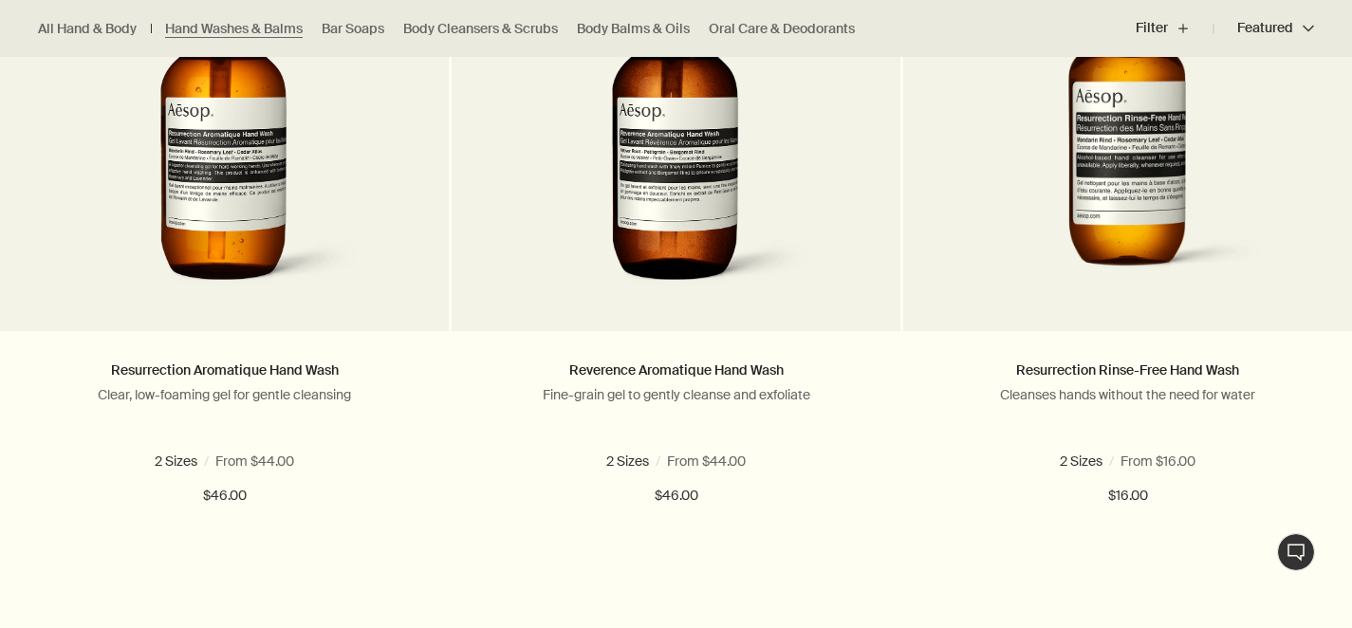
scroll to position [1399, 0]
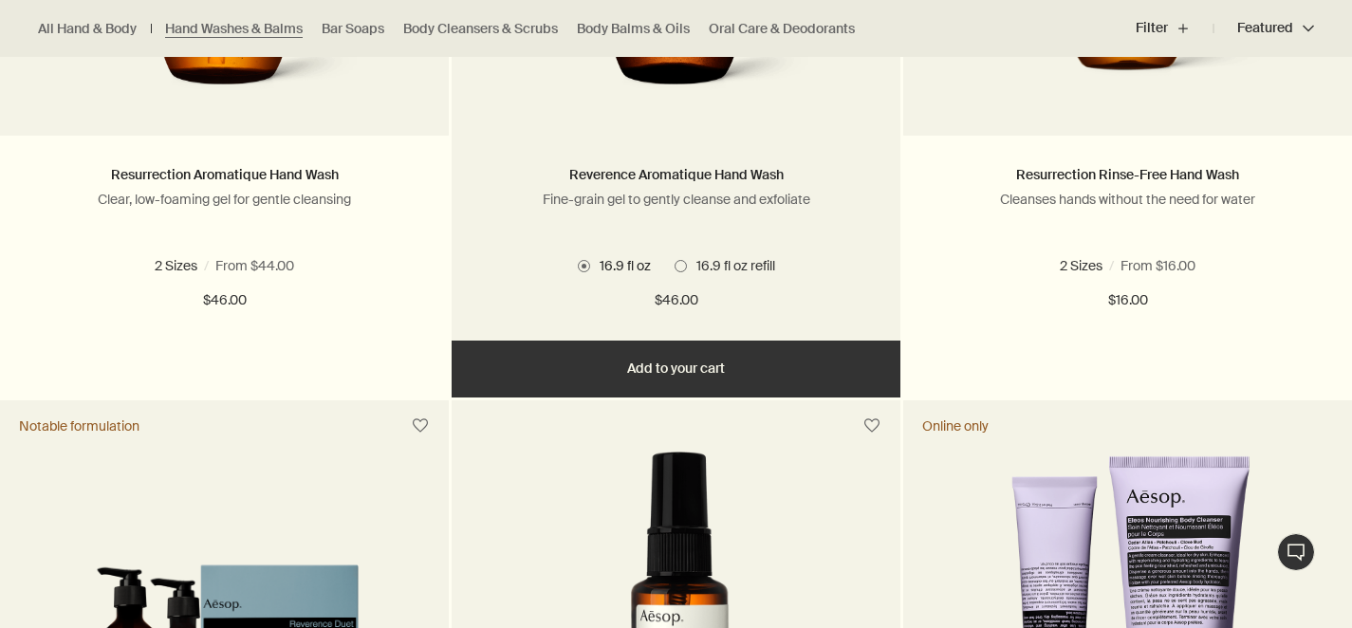
click at [684, 210] on div "Reverence Aromatique Hand Wash Fine-grain gel to gently cleanse and exfoliate" at bounding box center [676, 203] width 392 height 78
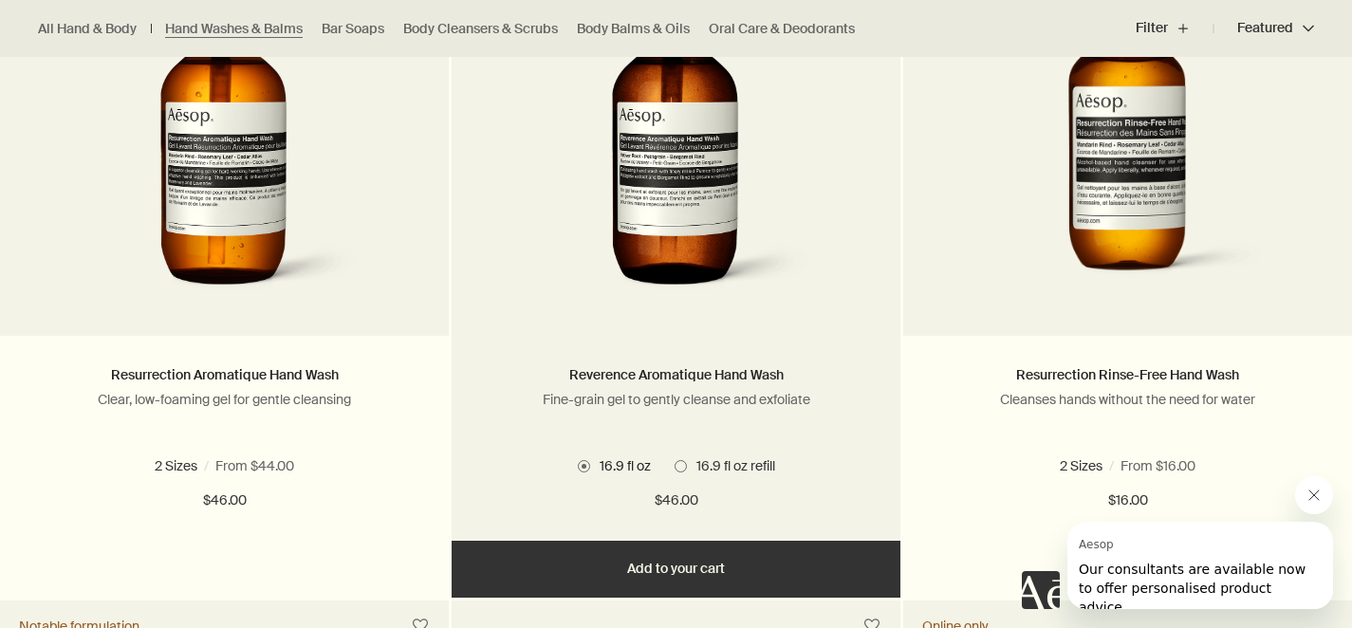
scroll to position [1404, 0]
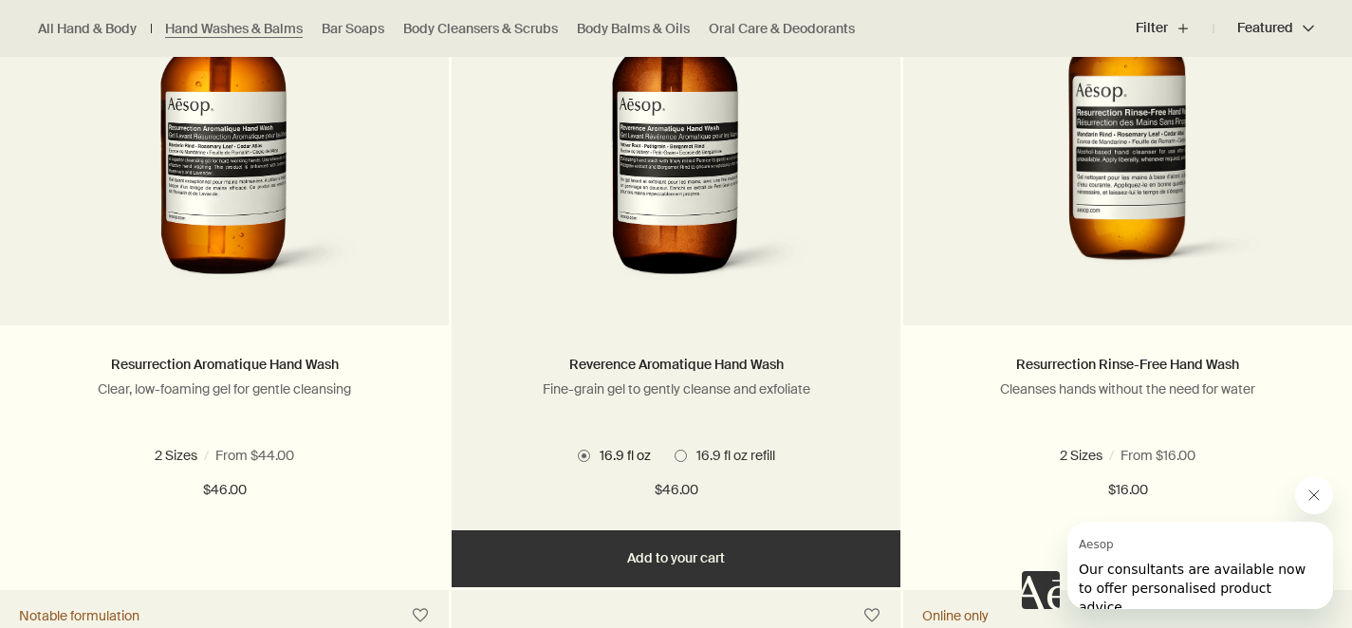
click at [685, 550] on button "Add Add to your cart" at bounding box center [676, 558] width 449 height 57
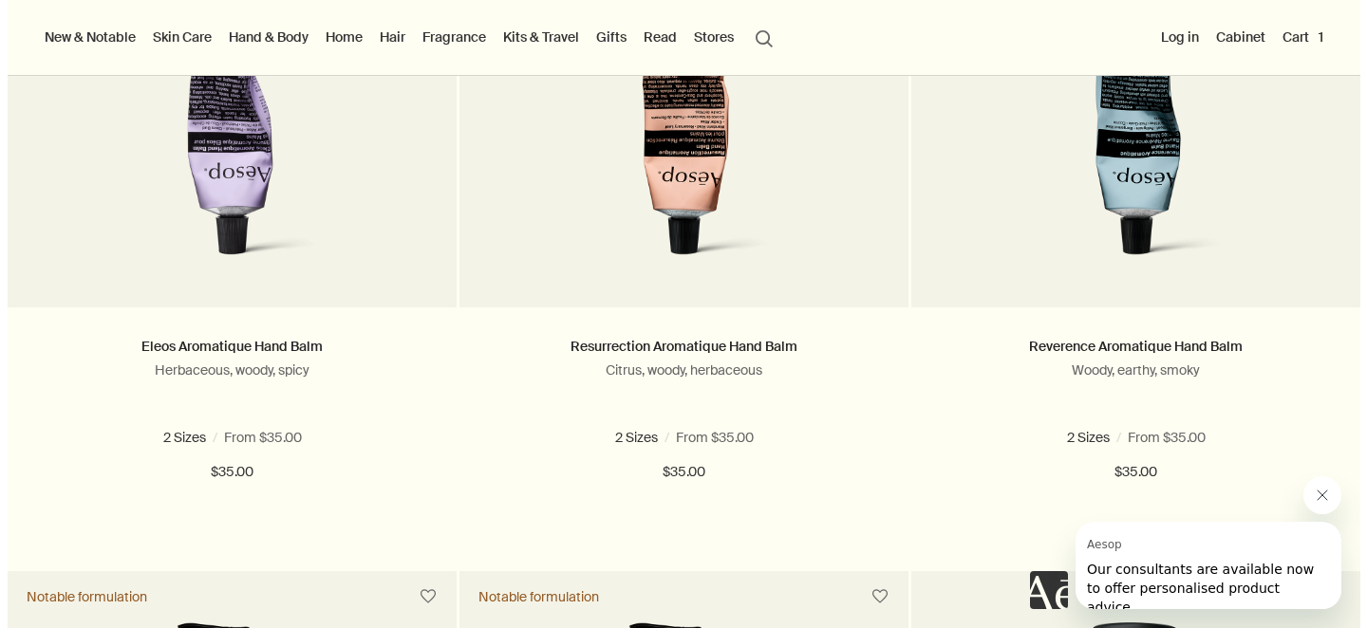
scroll to position [0, 0]
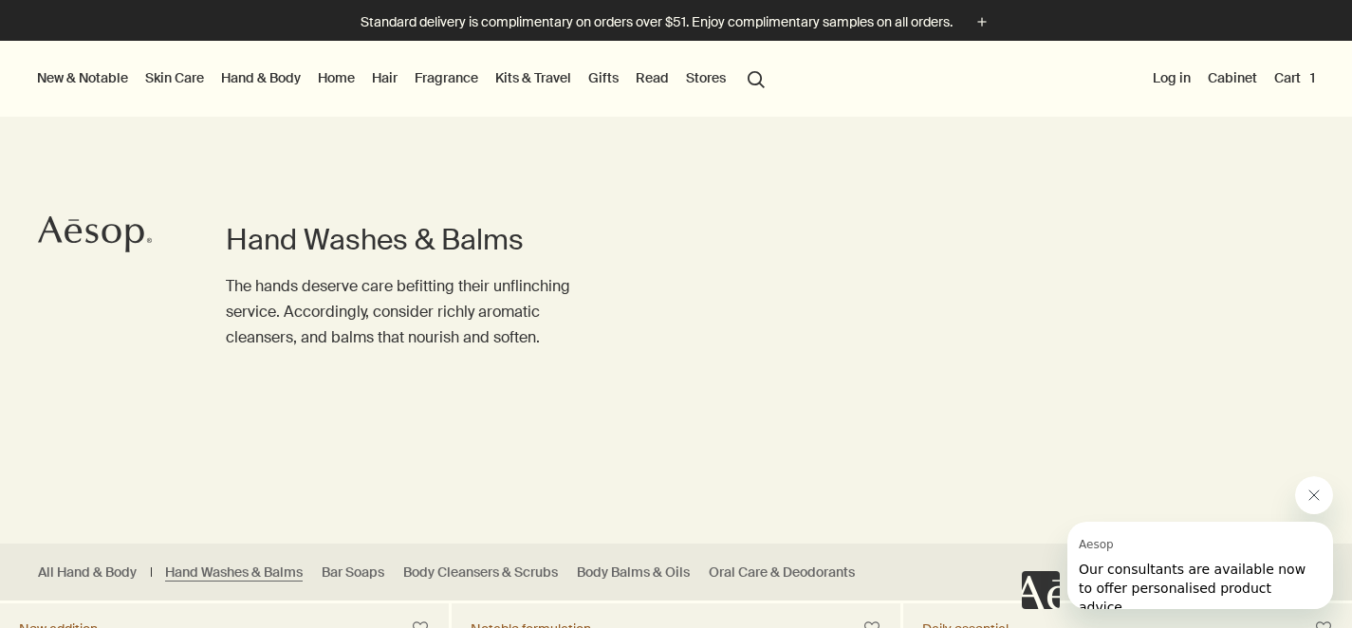
click at [1310, 70] on button "Cart 1" at bounding box center [1295, 77] width 48 height 25
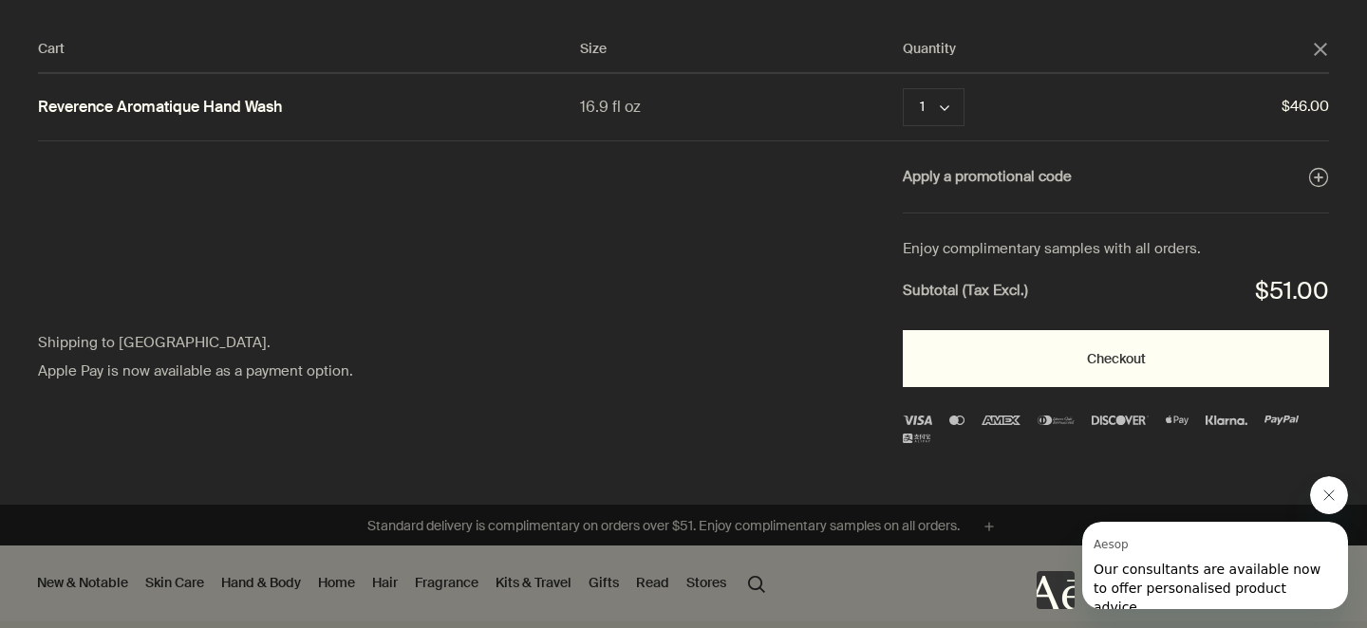
click at [1100, 342] on button "Checkout" at bounding box center [1116, 358] width 426 height 57
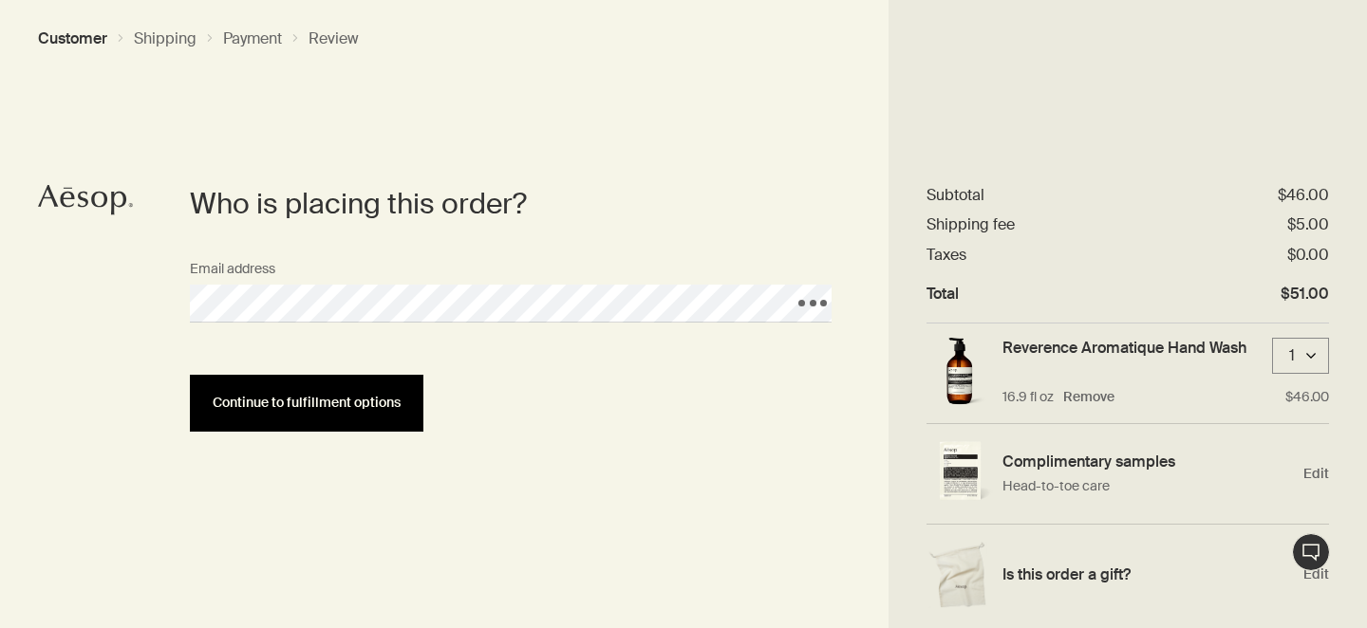
click at [329, 430] on button "Continue to fulfillment options" at bounding box center [306, 403] width 233 height 57
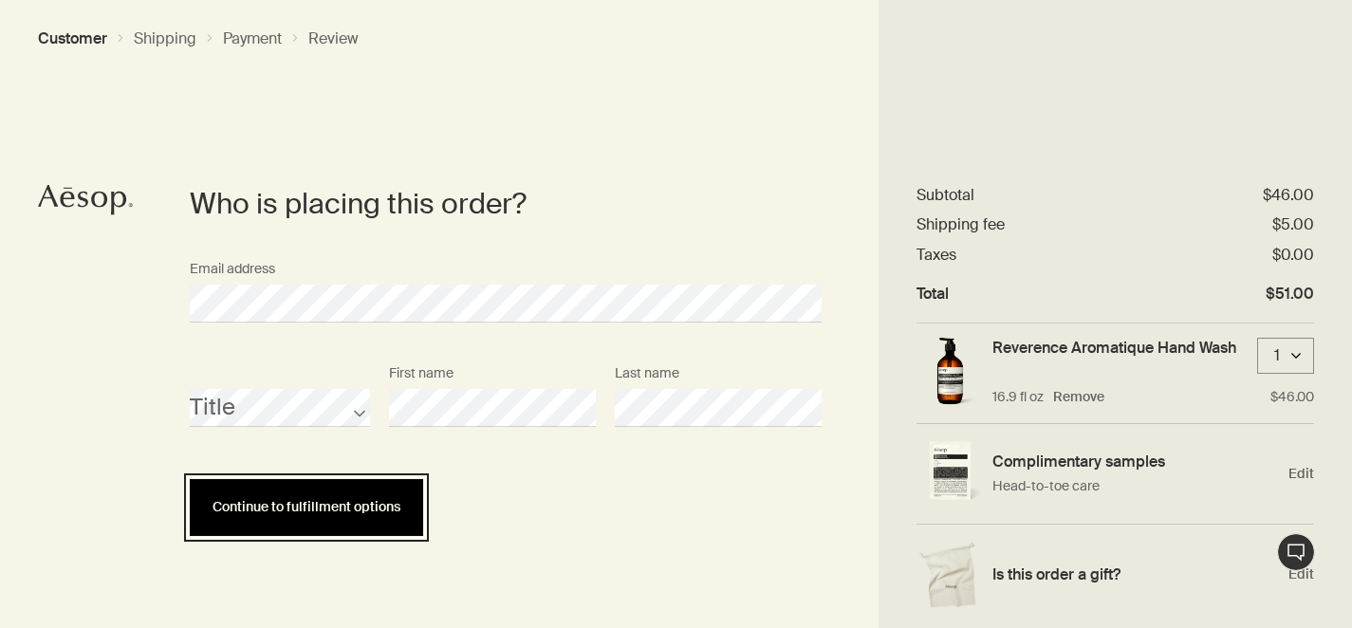
click at [282, 514] on span "Continue to fulfillment options" at bounding box center [307, 507] width 188 height 14
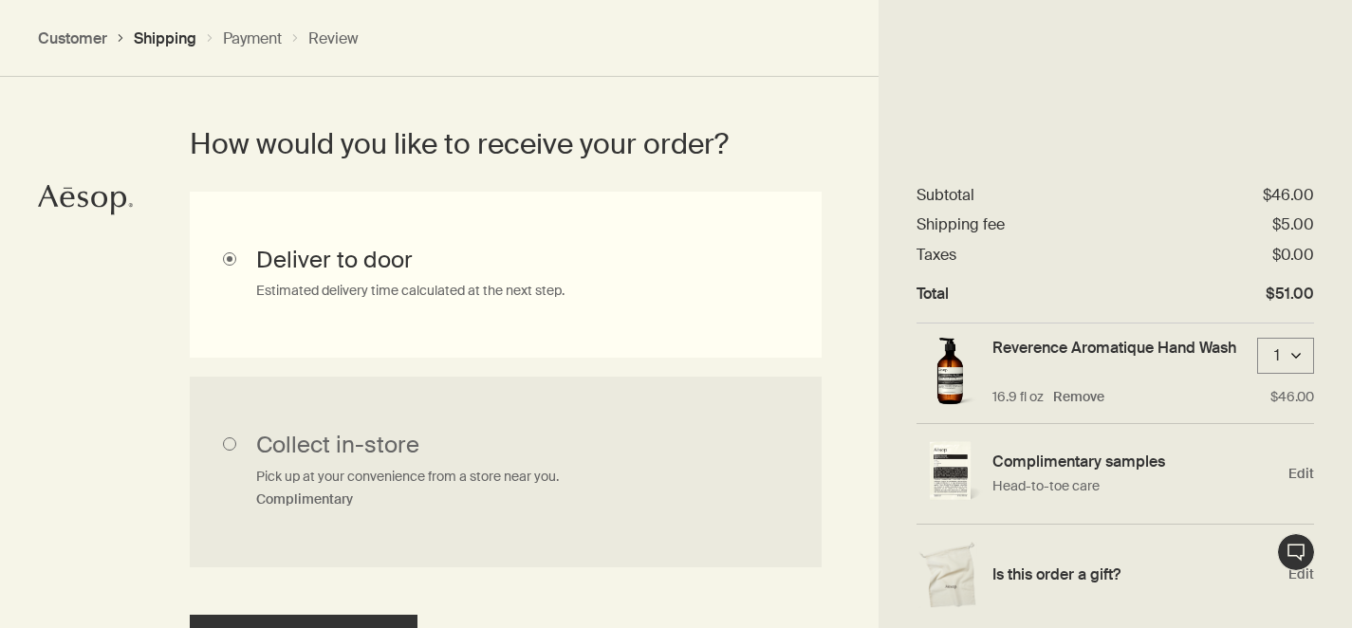
scroll to position [655, 0]
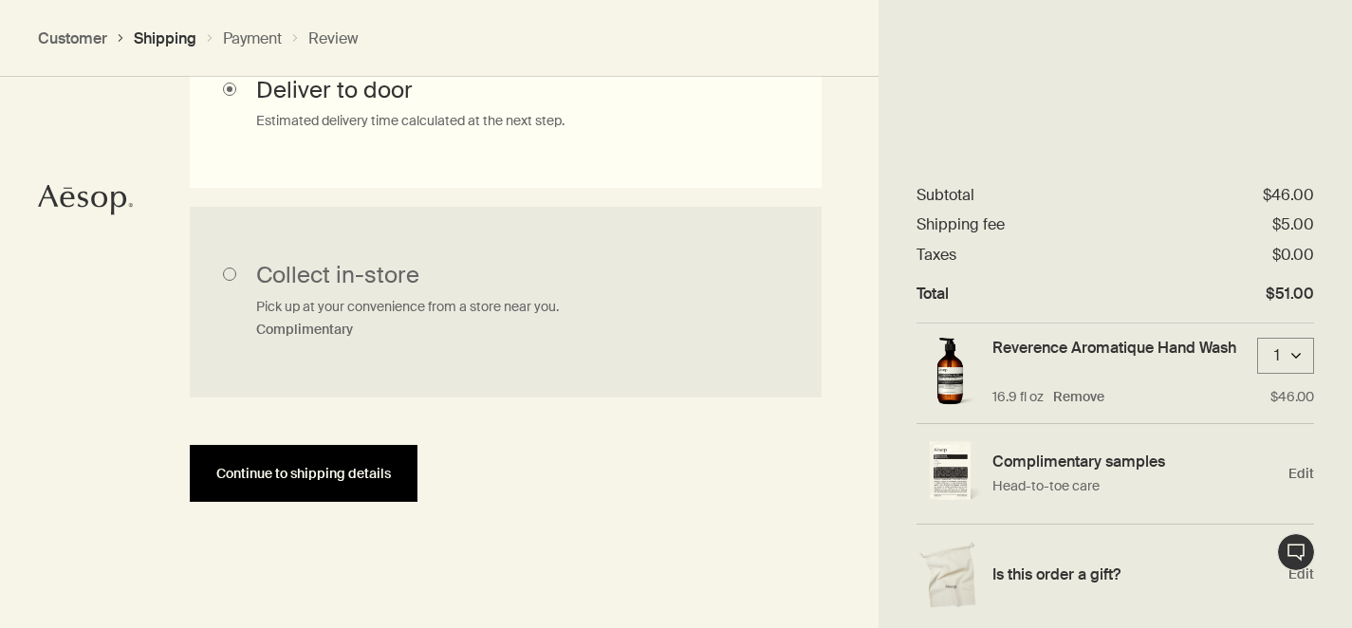
click at [297, 492] on button "Continue to shipping details" at bounding box center [304, 473] width 228 height 57
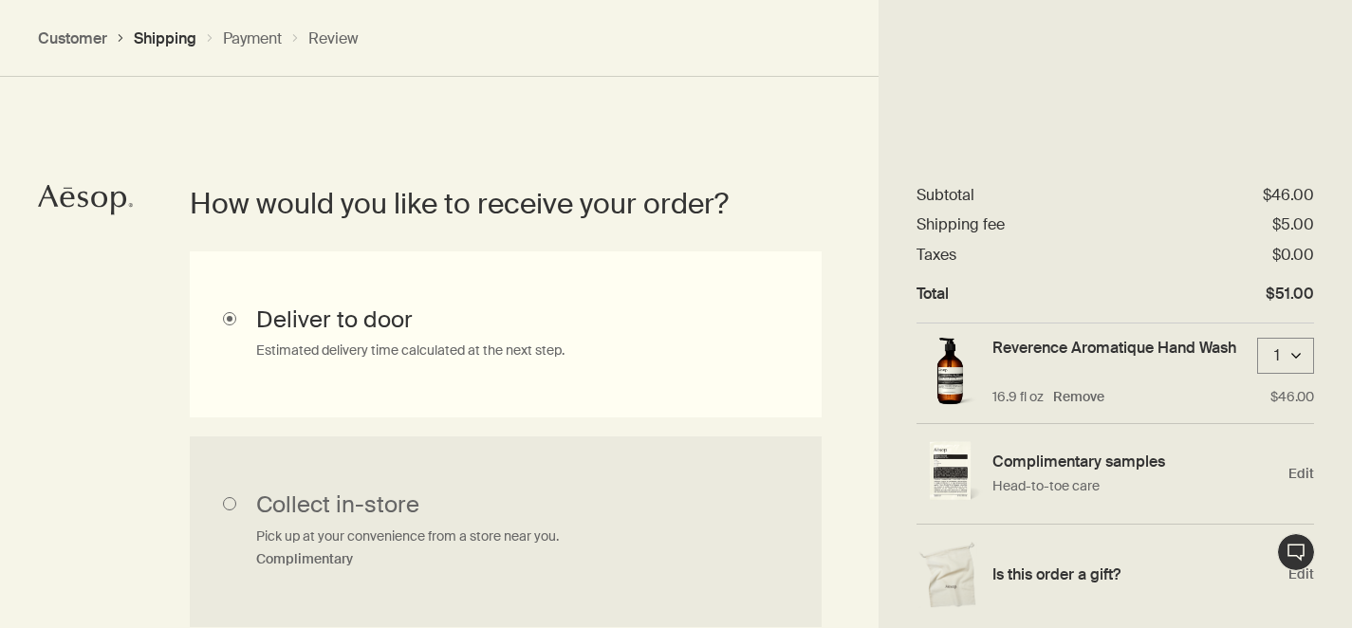
select select "US"
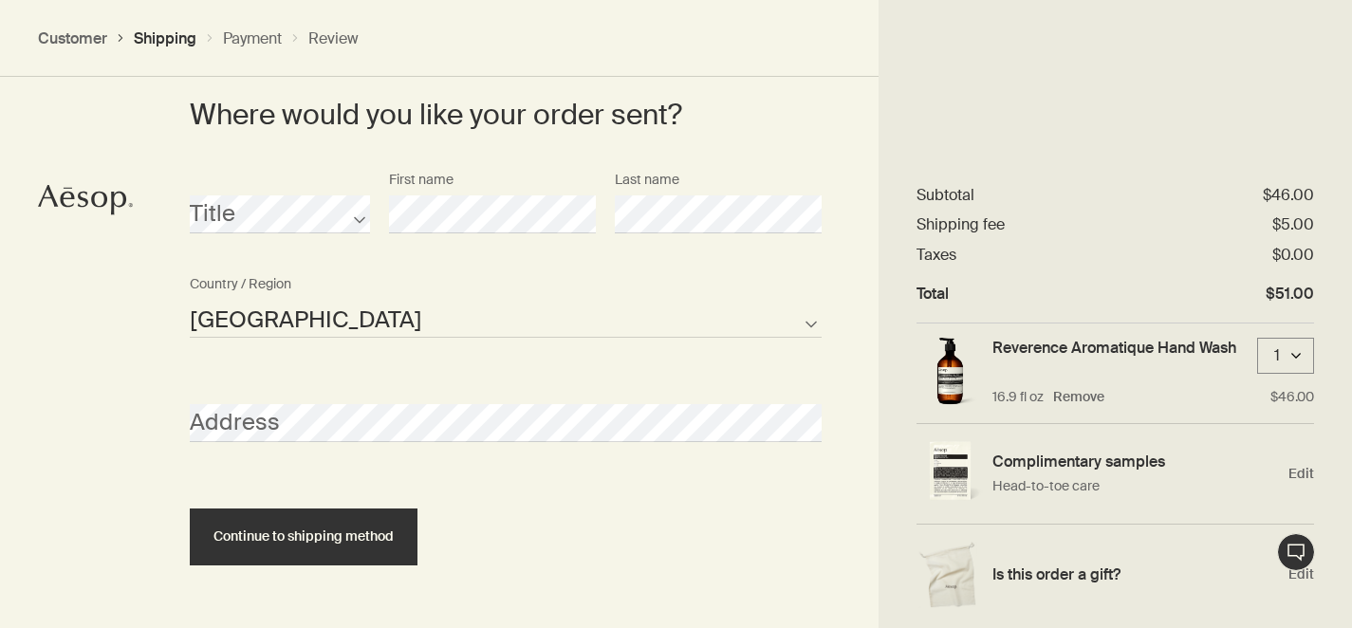
scroll to position [916, 0]
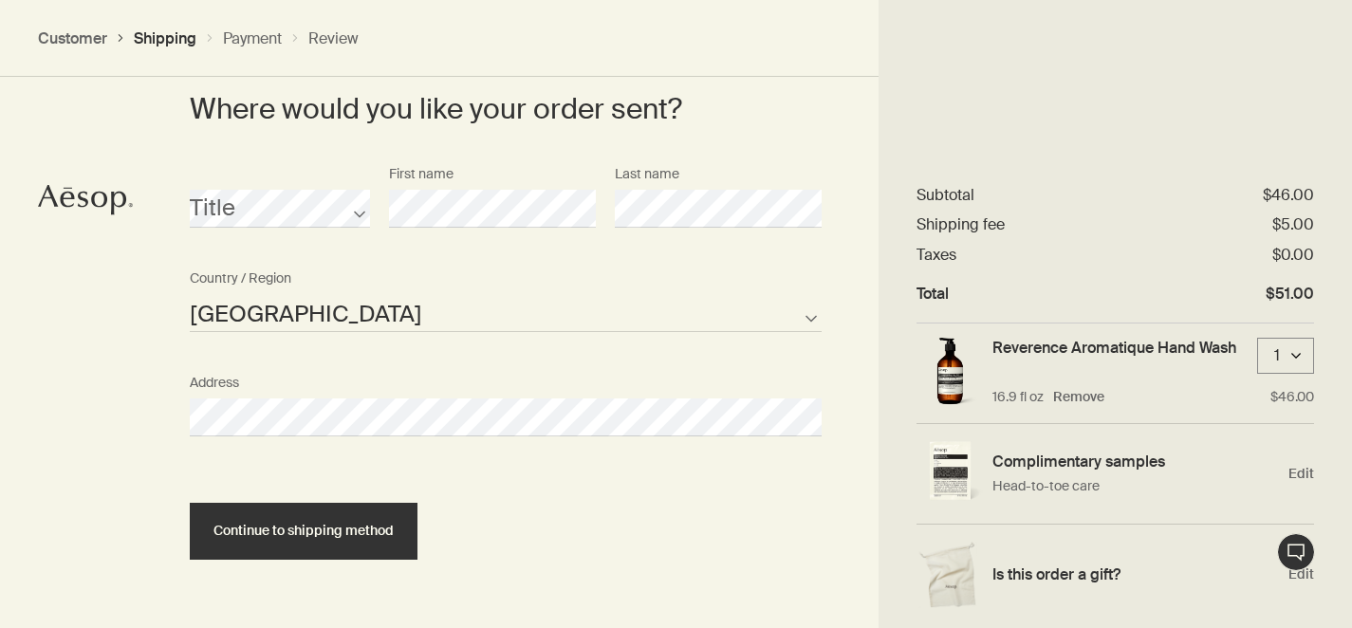
select select "US"
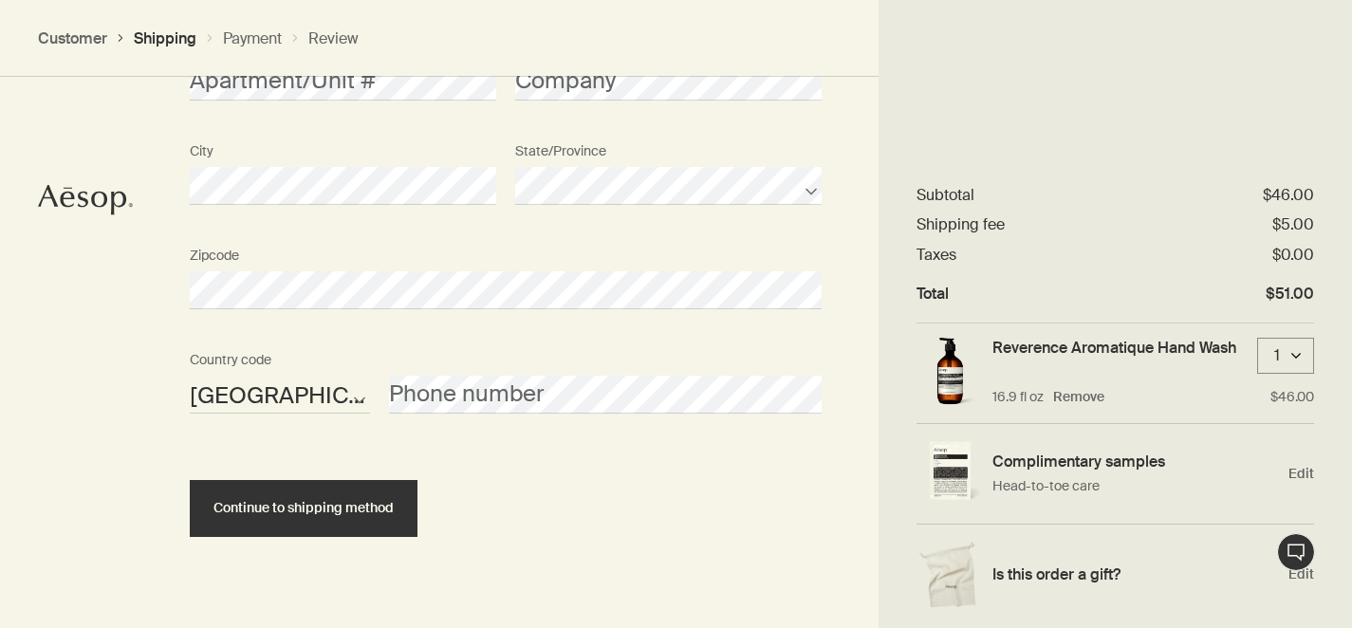
scroll to position [1378, 0]
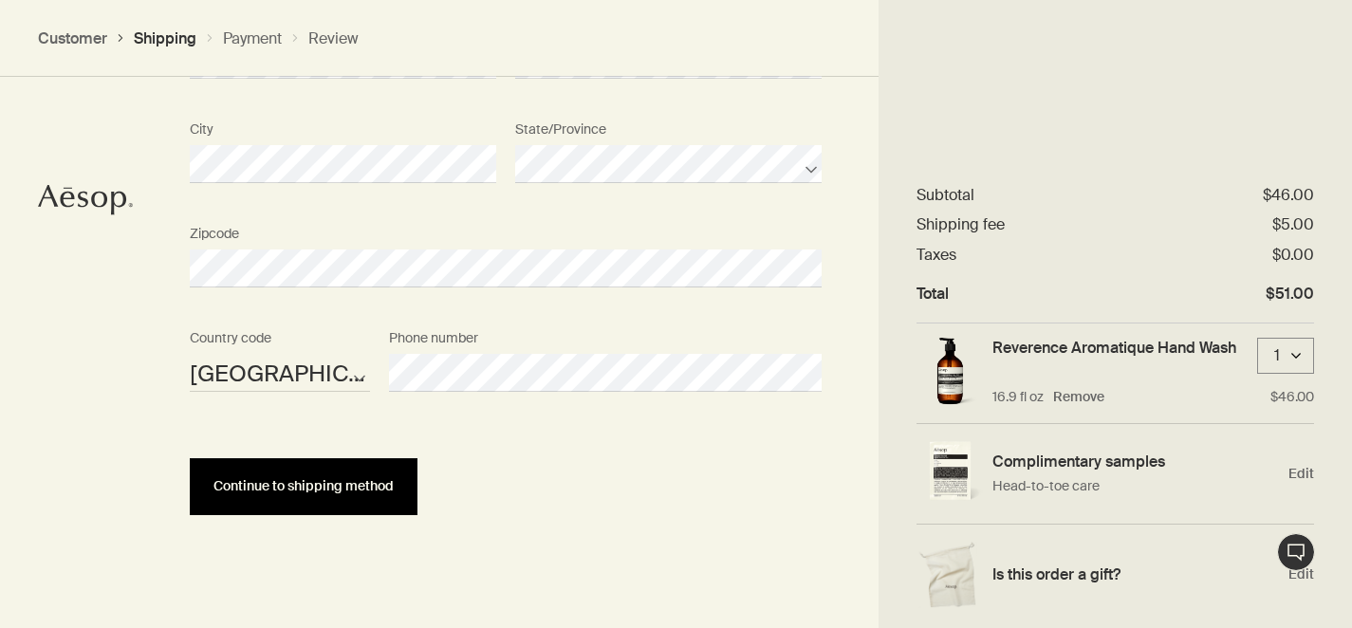
click at [369, 476] on button "Continue to shipping method" at bounding box center [304, 486] width 228 height 57
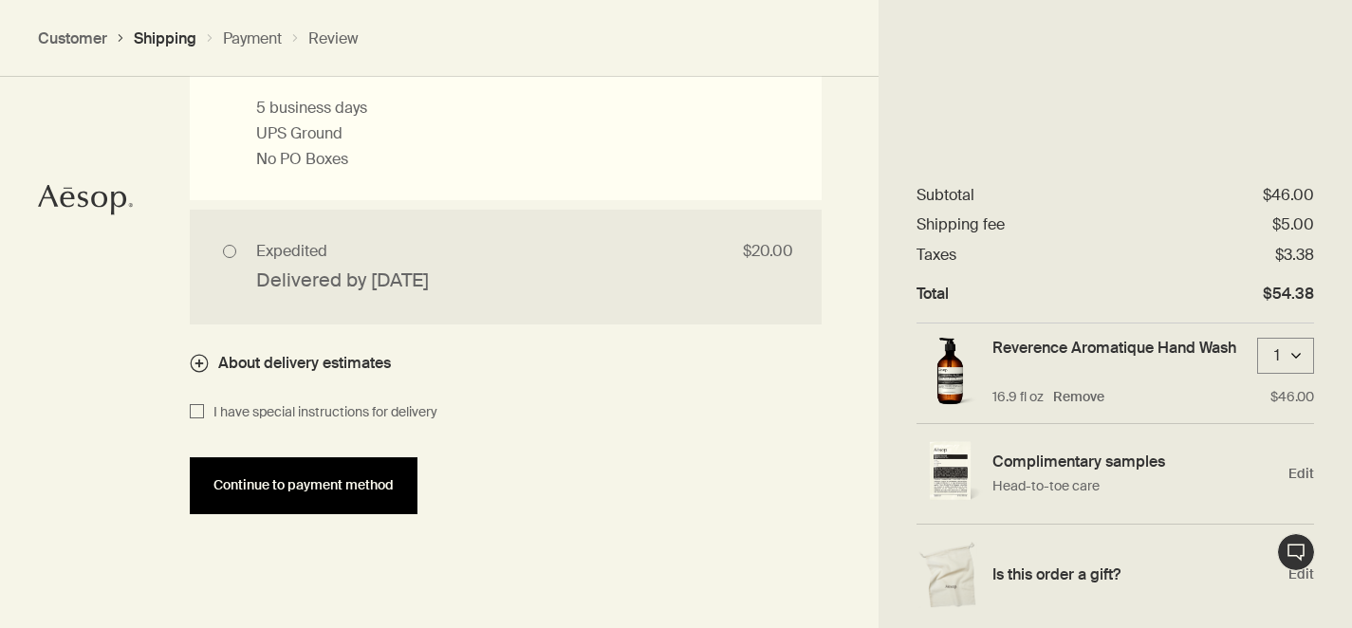
scroll to position [1954, 0]
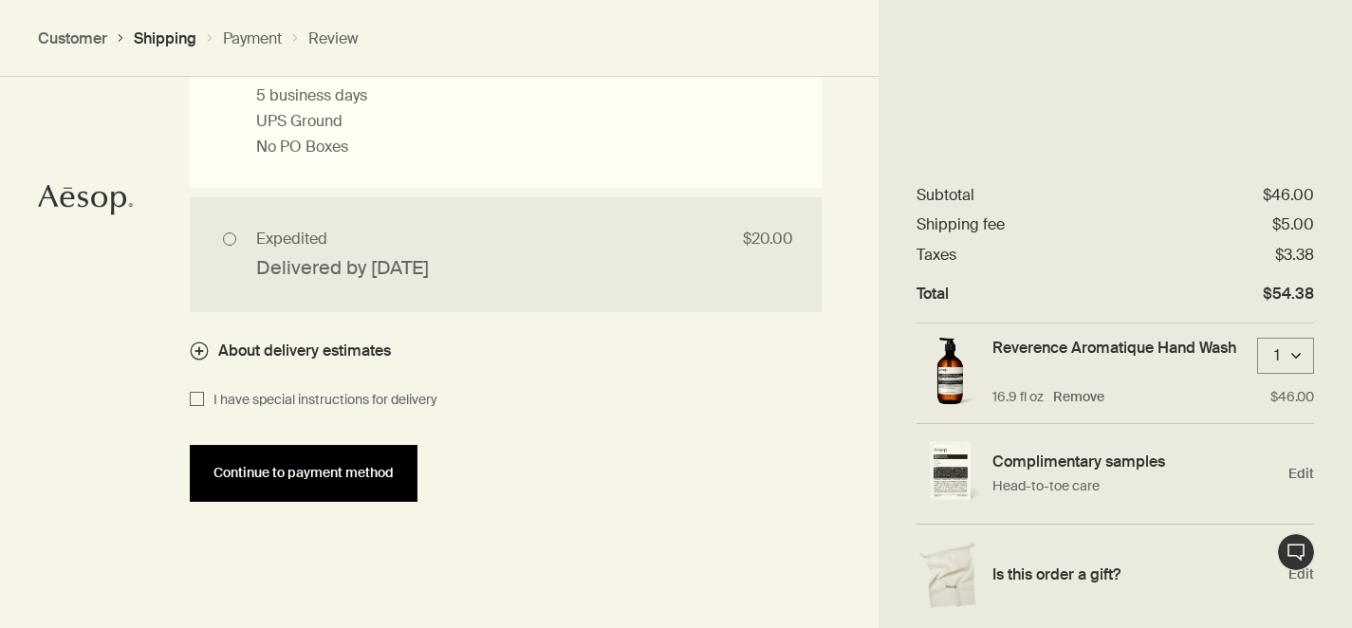
click at [306, 469] on span "Continue to payment method" at bounding box center [304, 473] width 180 height 14
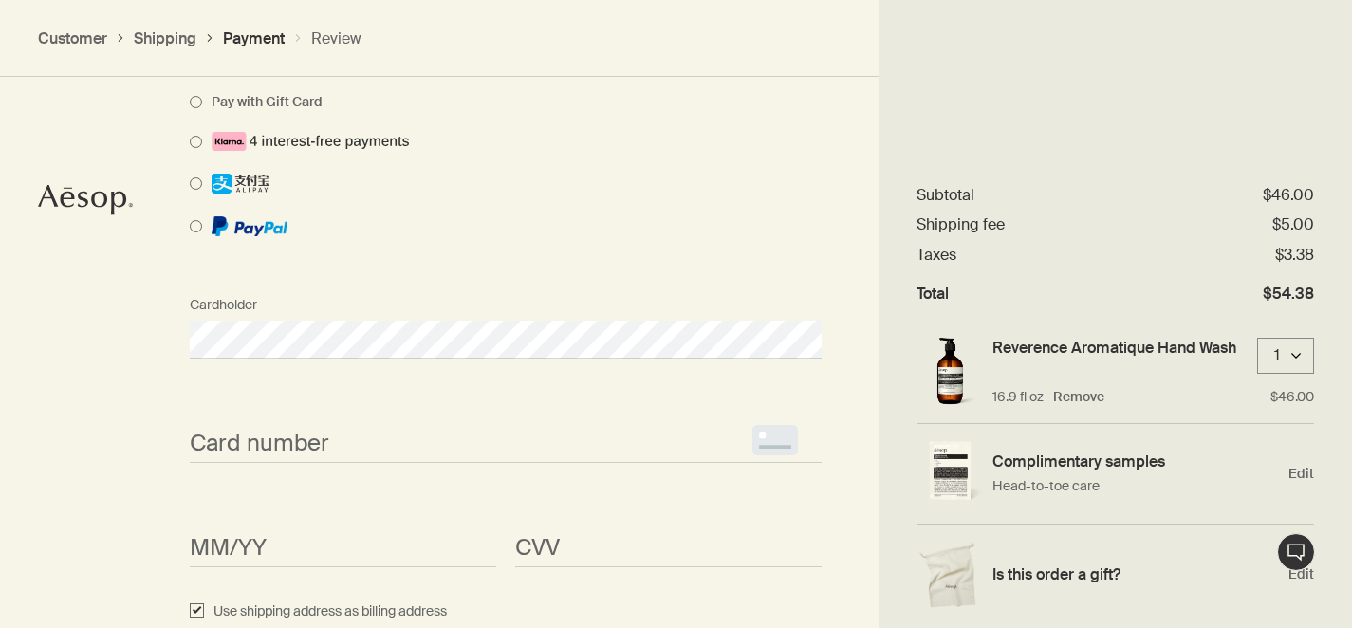
scroll to position [1498, 0]
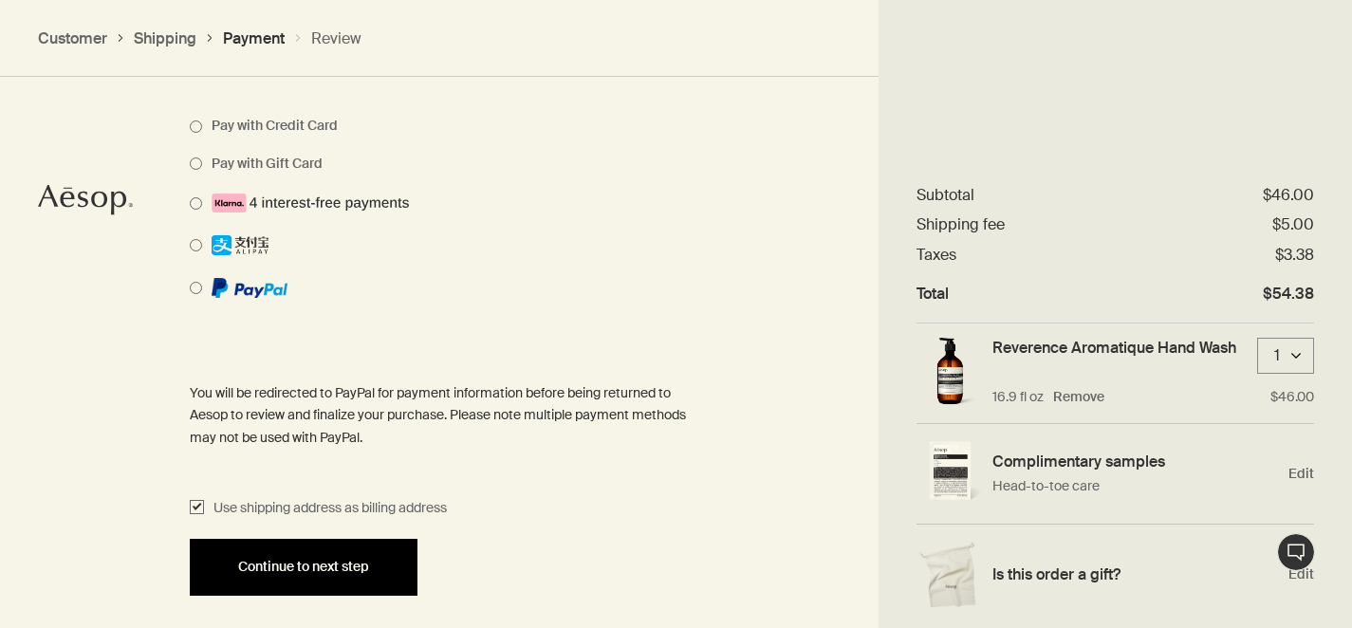
click at [269, 568] on span "Continue to next step" at bounding box center [303, 567] width 131 height 14
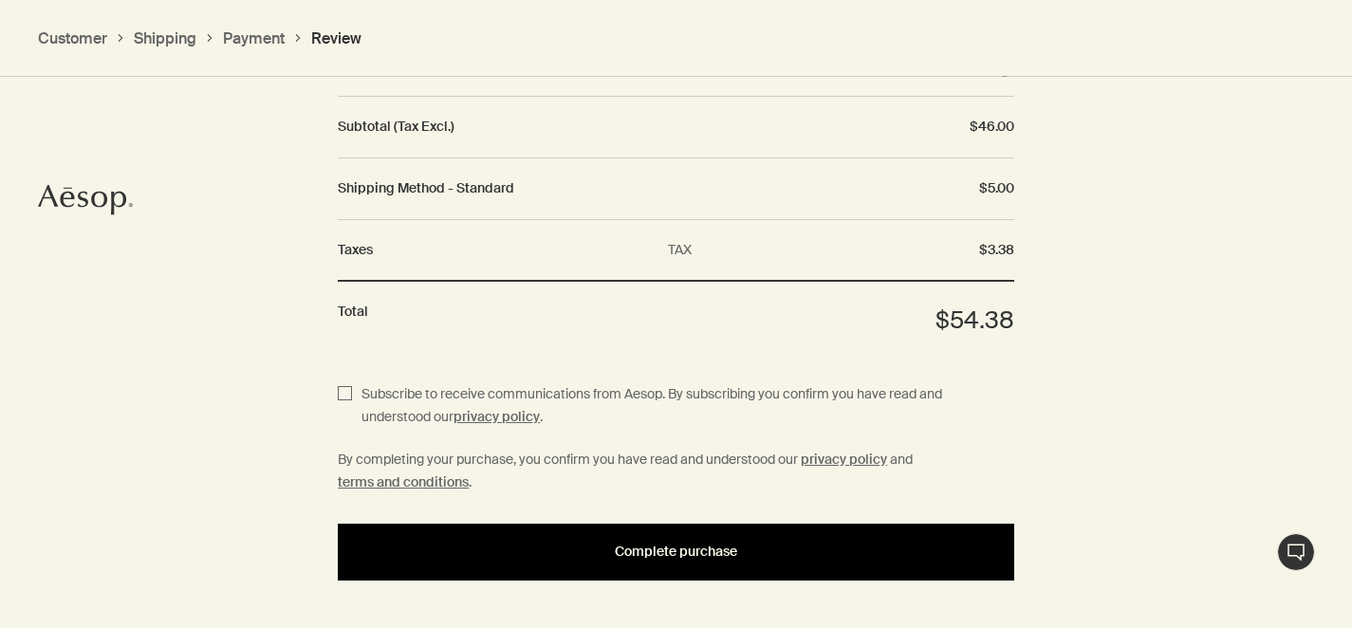
scroll to position [2264, 0]
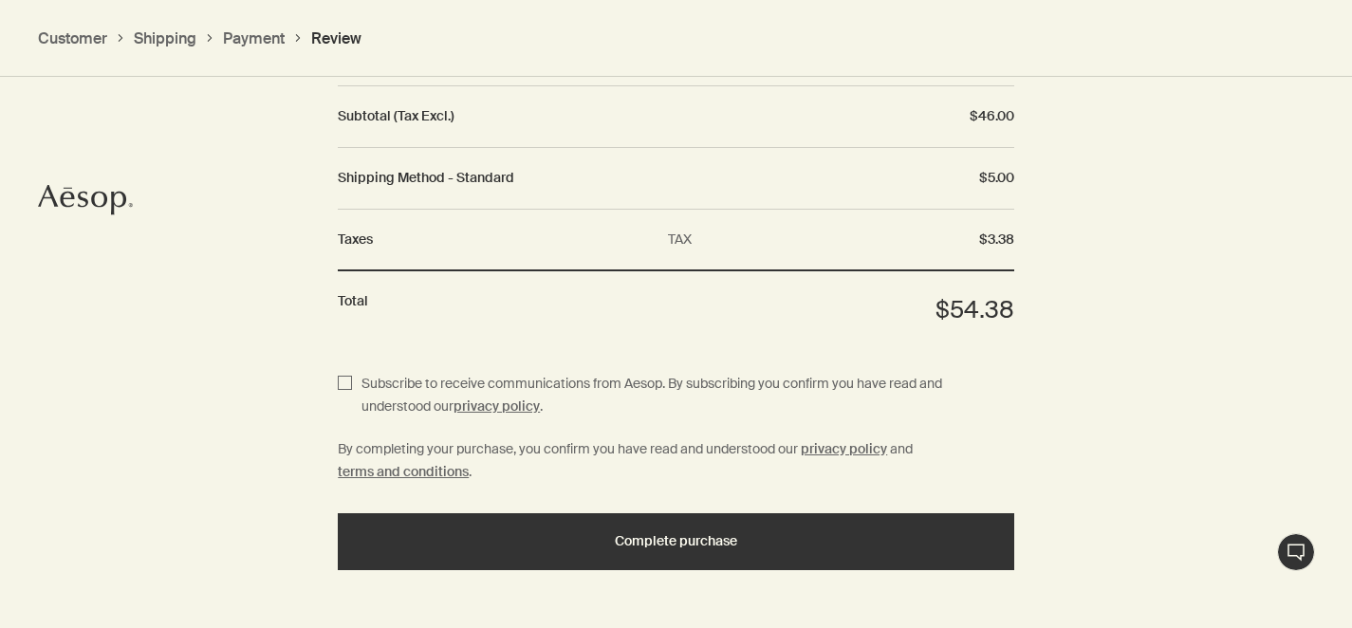
click at [490, 574] on section "Subscribe to receive communications from Aesop. By subscribing you confirm you …" at bounding box center [676, 529] width 677 height 333
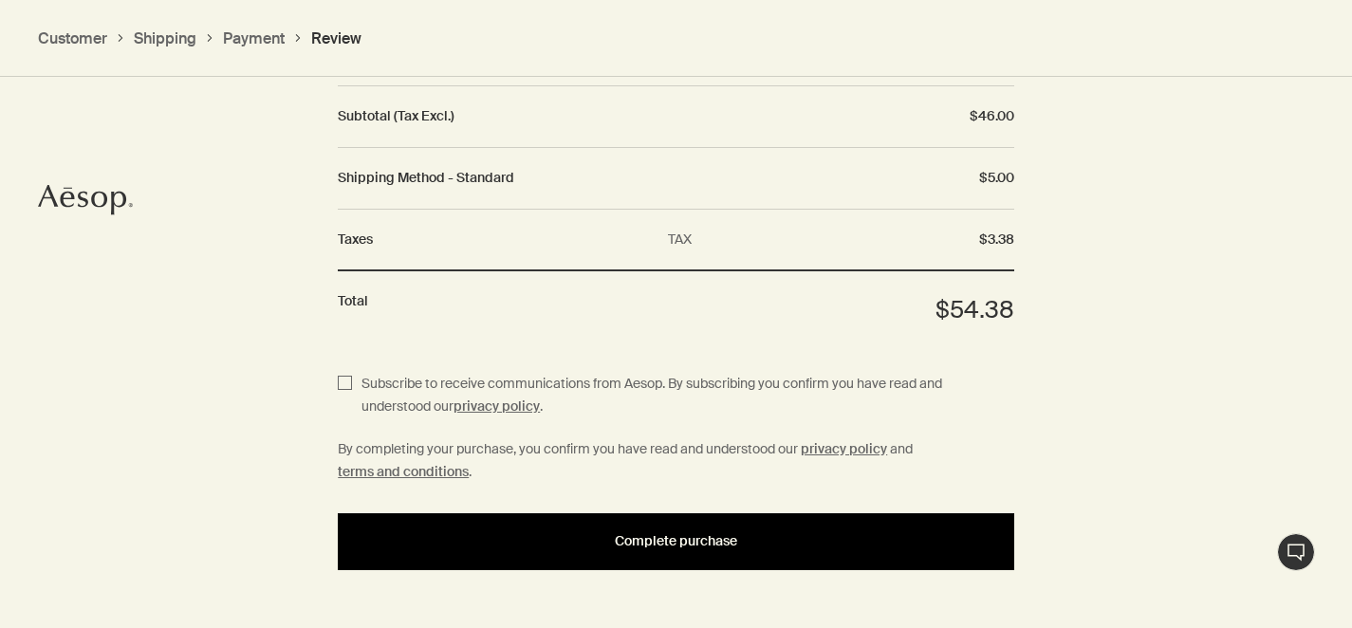
click at [511, 541] on div "Complete purchase" at bounding box center [676, 541] width 631 height 14
